Goal: Task Accomplishment & Management: Manage account settings

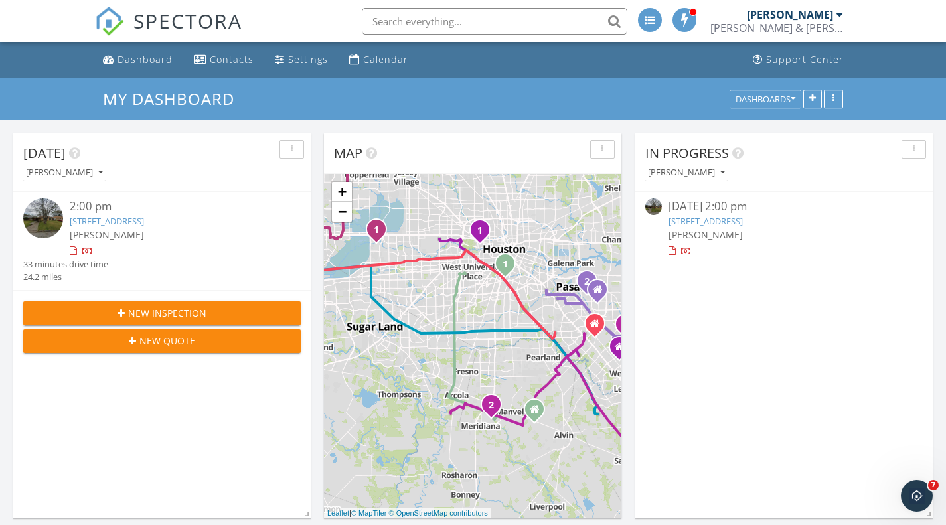
click at [698, 220] on link "3523 Tampa St , Houston, TX 77021" at bounding box center [706, 221] width 74 height 12
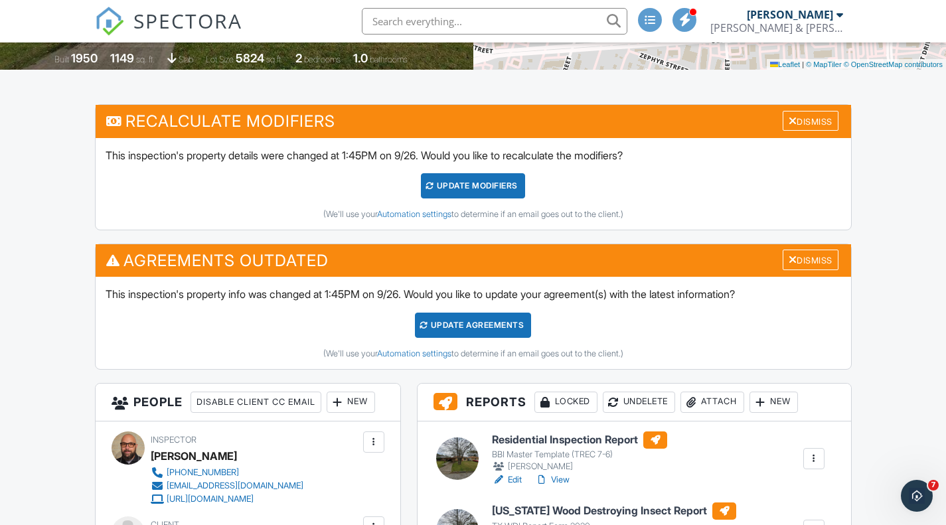
scroll to position [332, 0]
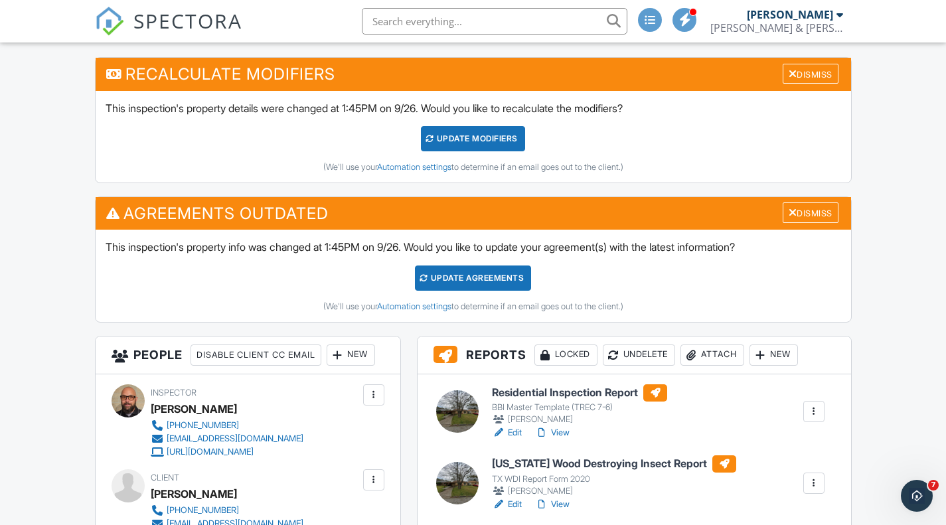
click at [514, 391] on h6 "Residential Inspection Report" at bounding box center [579, 393] width 175 height 17
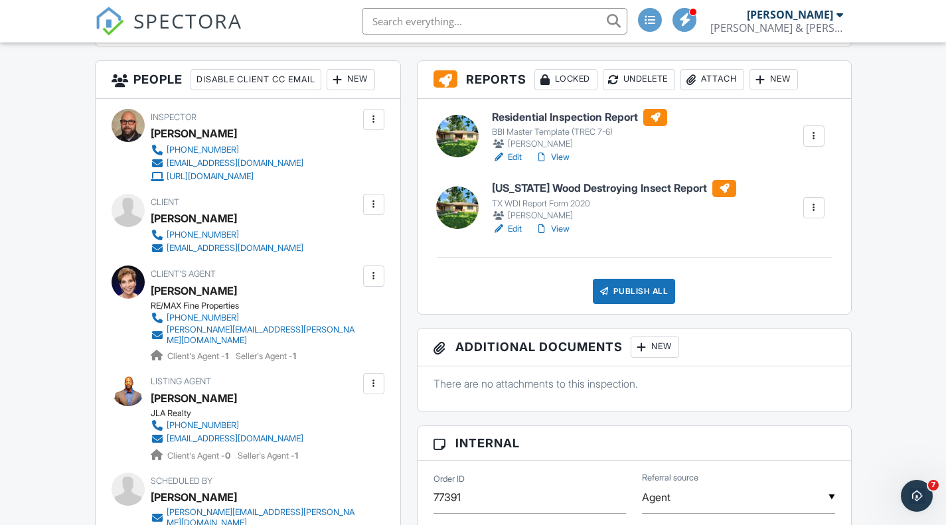
scroll to position [531, 0]
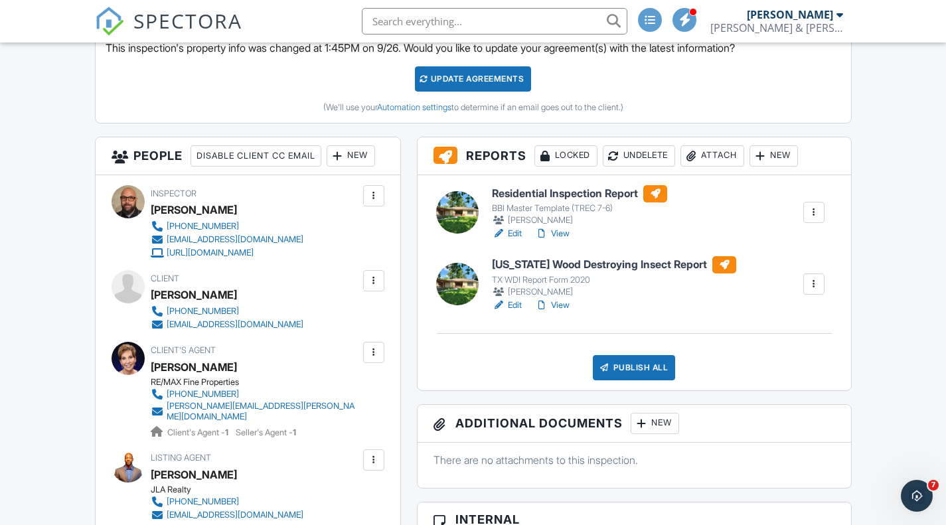
click at [516, 197] on h6 "Residential Inspection Report" at bounding box center [579, 193] width 175 height 17
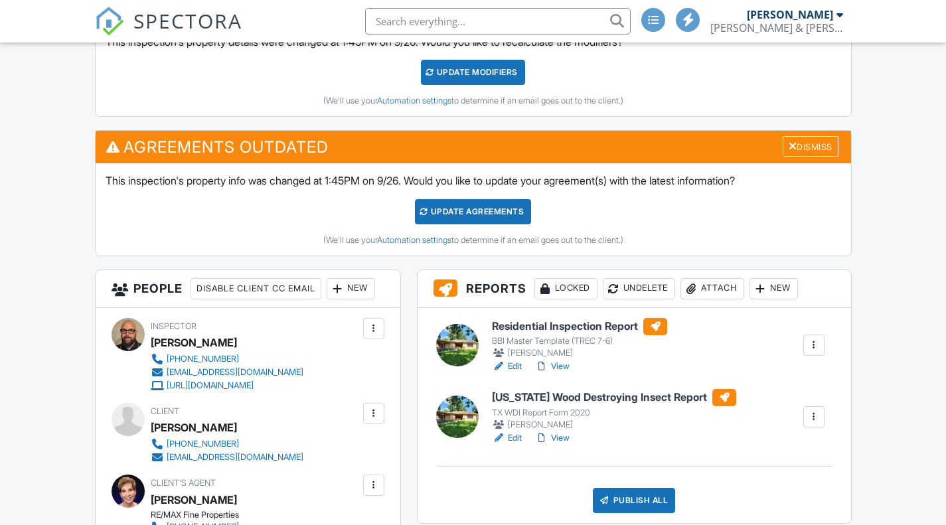
click at [529, 394] on h6 "[US_STATE] Wood Destroying Insect Report" at bounding box center [614, 397] width 244 height 17
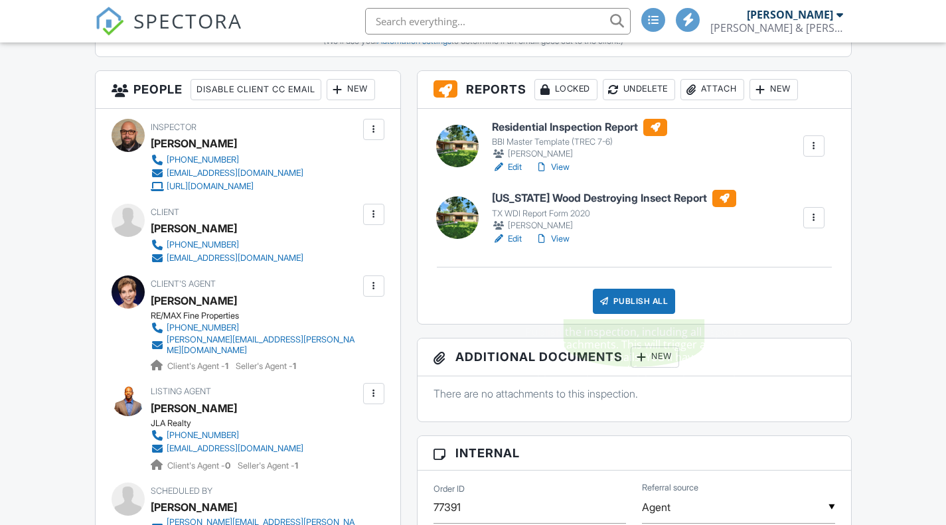
click at [647, 297] on div "Publish All" at bounding box center [634, 301] width 83 height 25
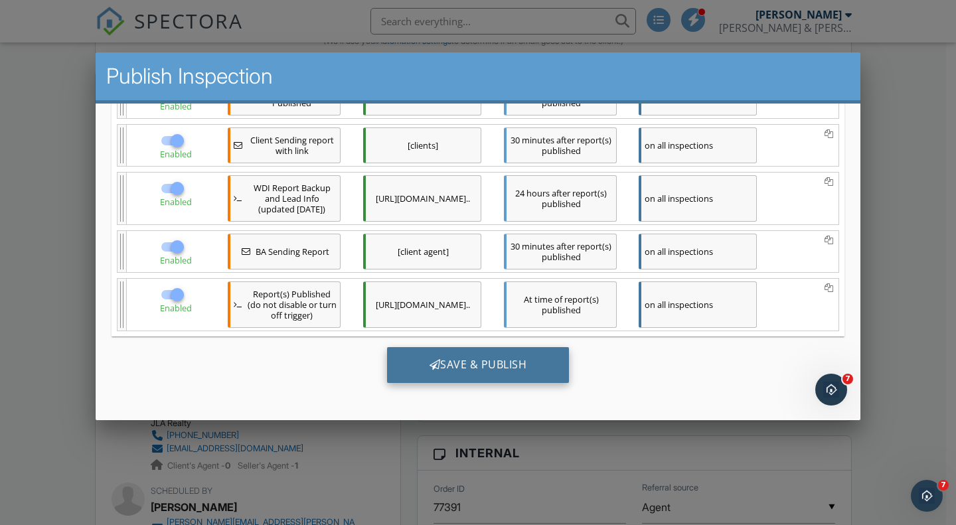
scroll to position [270, 0]
click at [466, 361] on div "Save & Publish" at bounding box center [478, 365] width 183 height 36
